Goal: Information Seeking & Learning: Check status

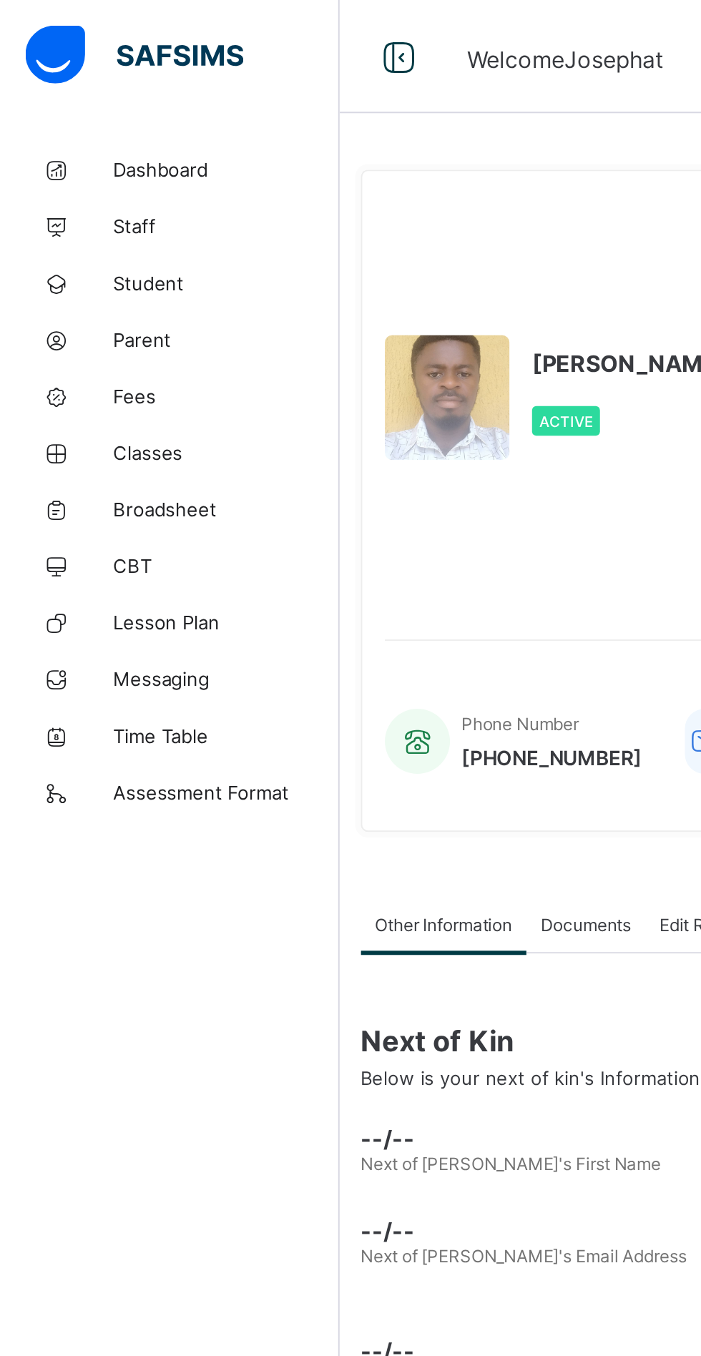
click at [92, 147] on span "Student" at bounding box center [114, 142] width 114 height 11
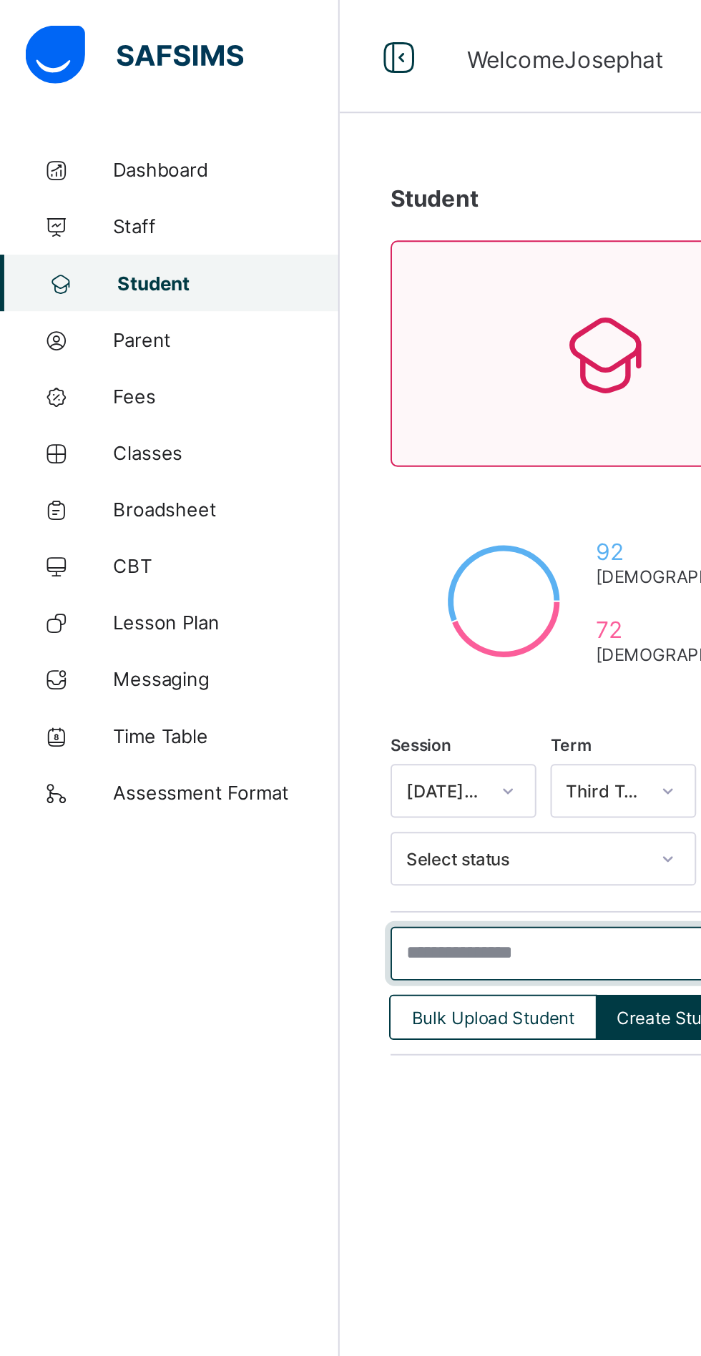
click at [279, 482] on input "text" at bounding box center [304, 482] width 215 height 27
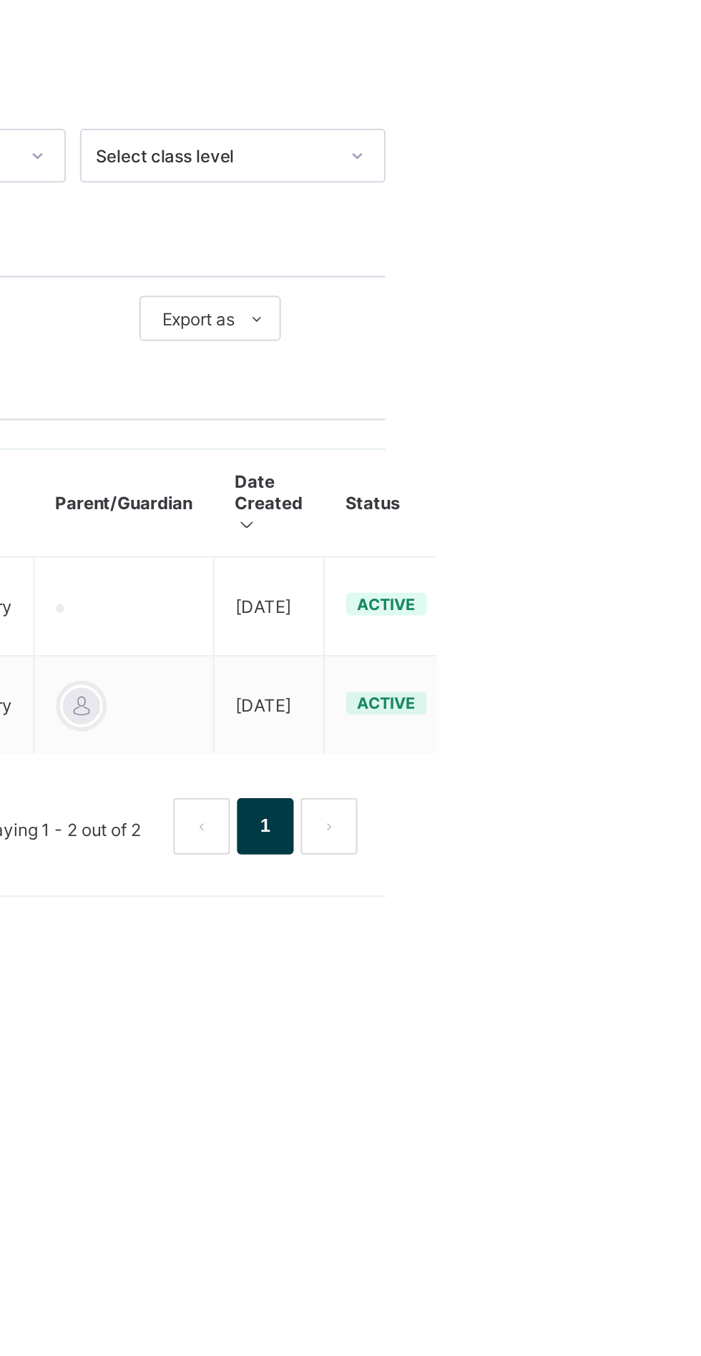
type input "****"
click at [0, 0] on ul "View Profile Edit Student Link Parent/Guardian Delete Student" at bounding box center [0, 0] width 0 height 0
click at [0, 0] on div "View Profile" at bounding box center [0, 0] width 0 height 0
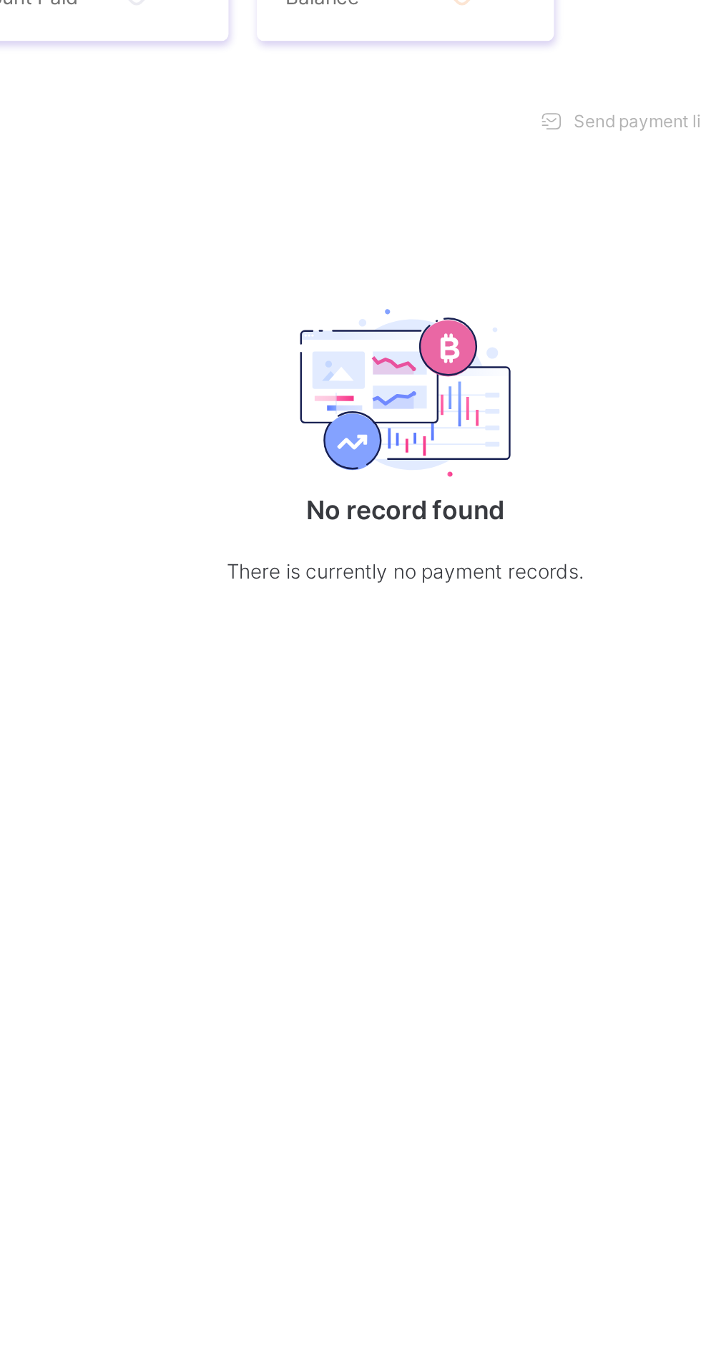
click at [371, 439] on div "Academic Timeline" at bounding box center [357, 425] width 91 height 29
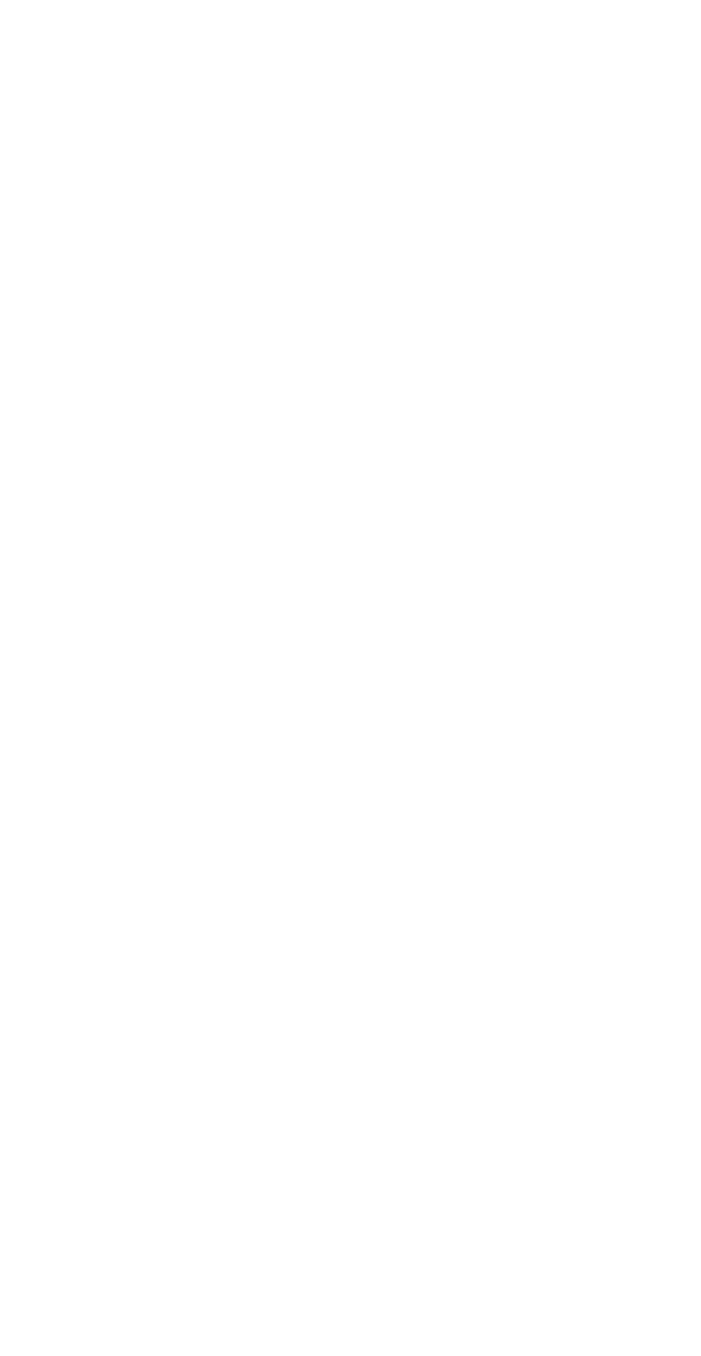
click at [443, 738] on span "Download result" at bounding box center [448, 732] width 65 height 11
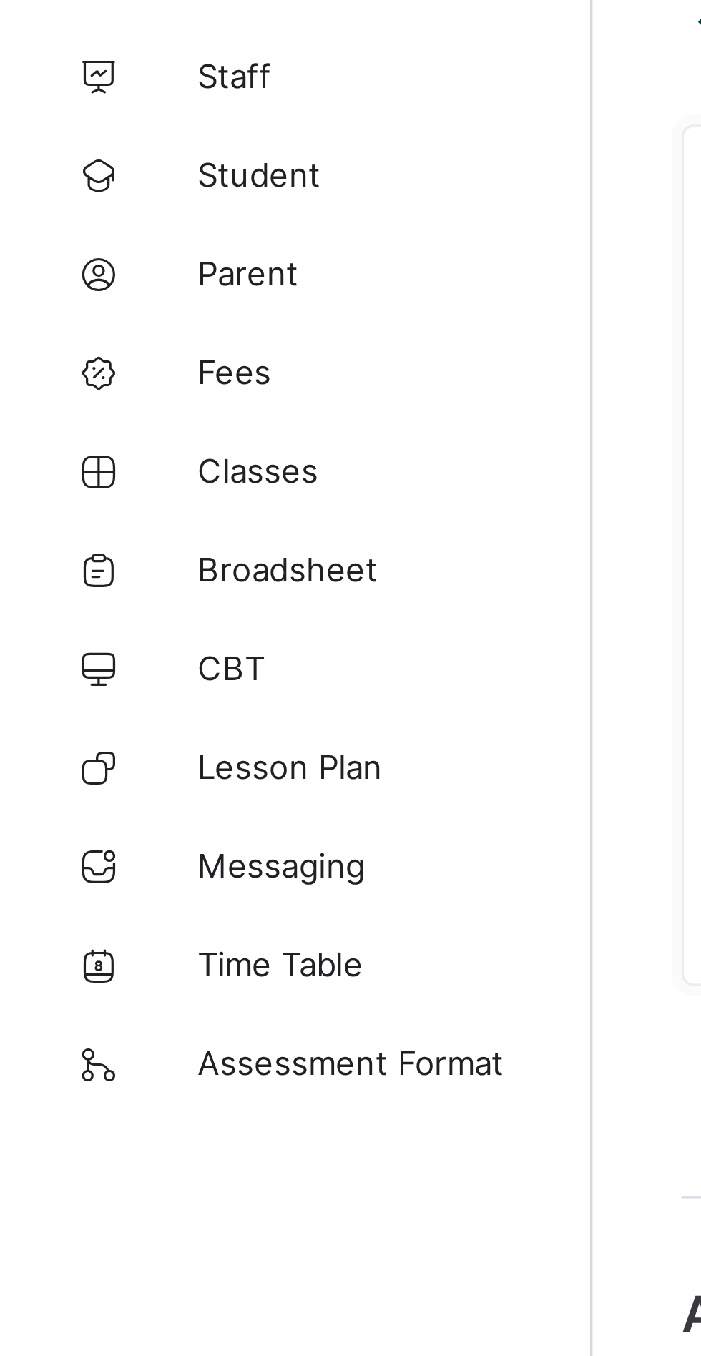
click at [74, 169] on span "Parent" at bounding box center [114, 171] width 114 height 11
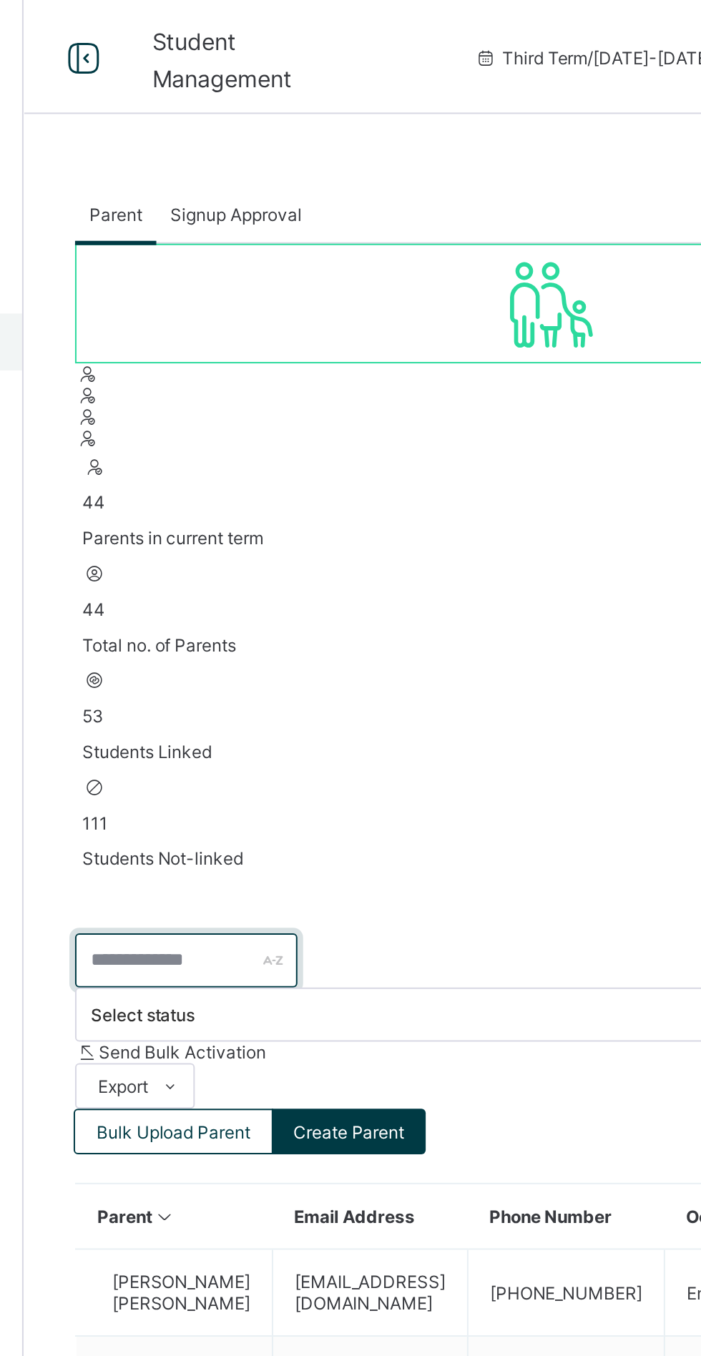
click at [230, 469] on input "text" at bounding box center [253, 482] width 112 height 27
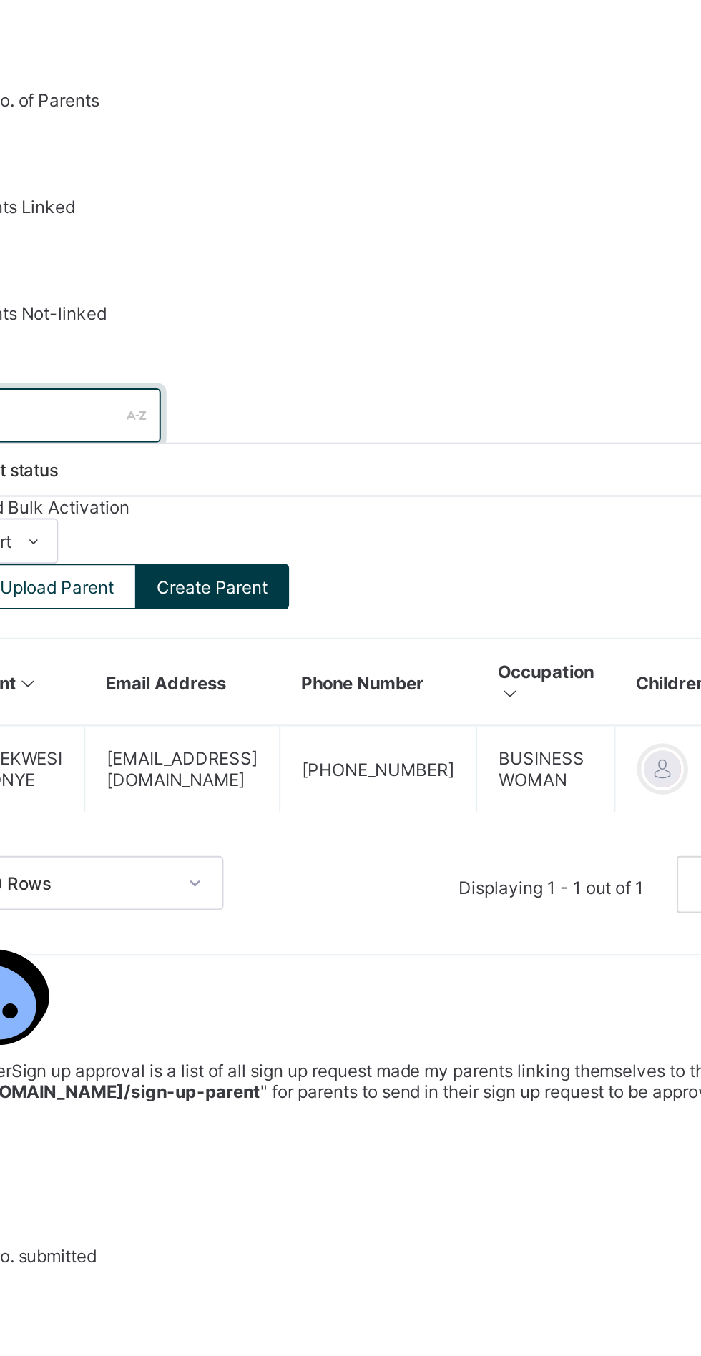
type input "***"
copy td "bestnonny45@gmail.com"
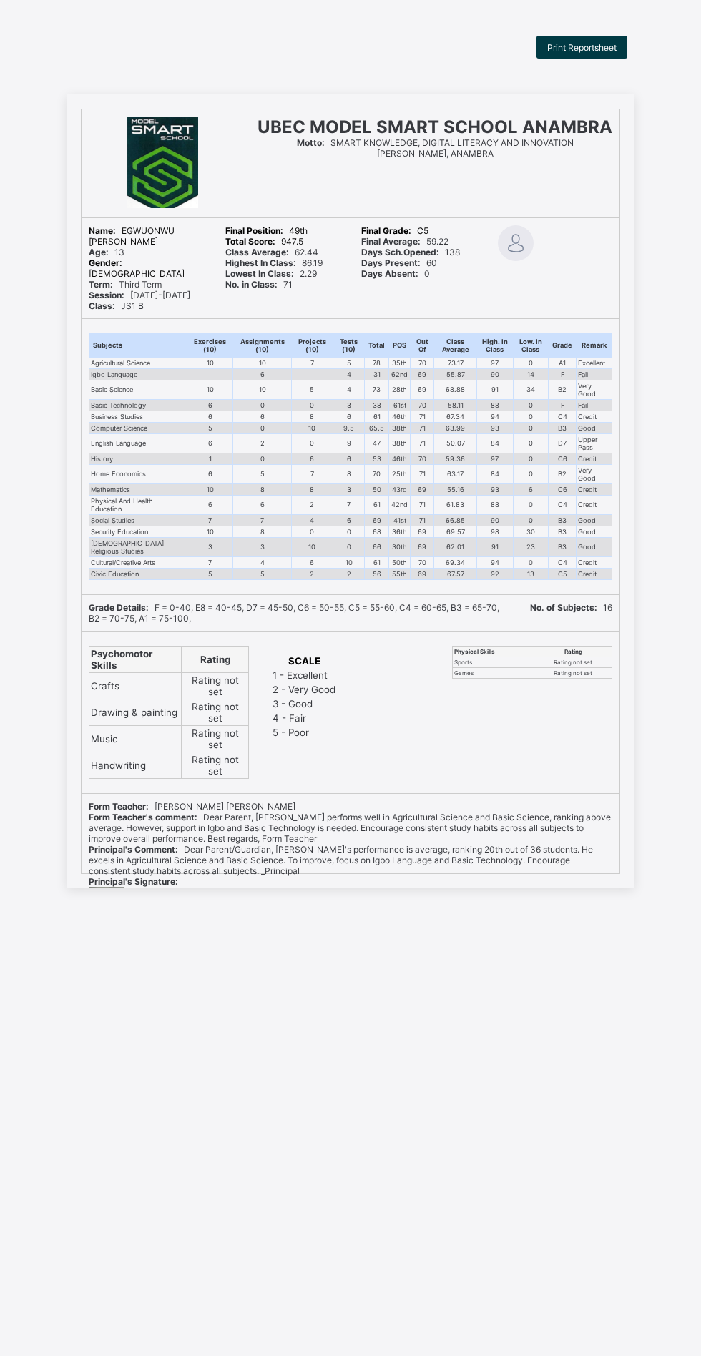
click at [596, 47] on span "Print Reportsheet" at bounding box center [581, 47] width 69 height 11
